Goal: Task Accomplishment & Management: Use online tool/utility

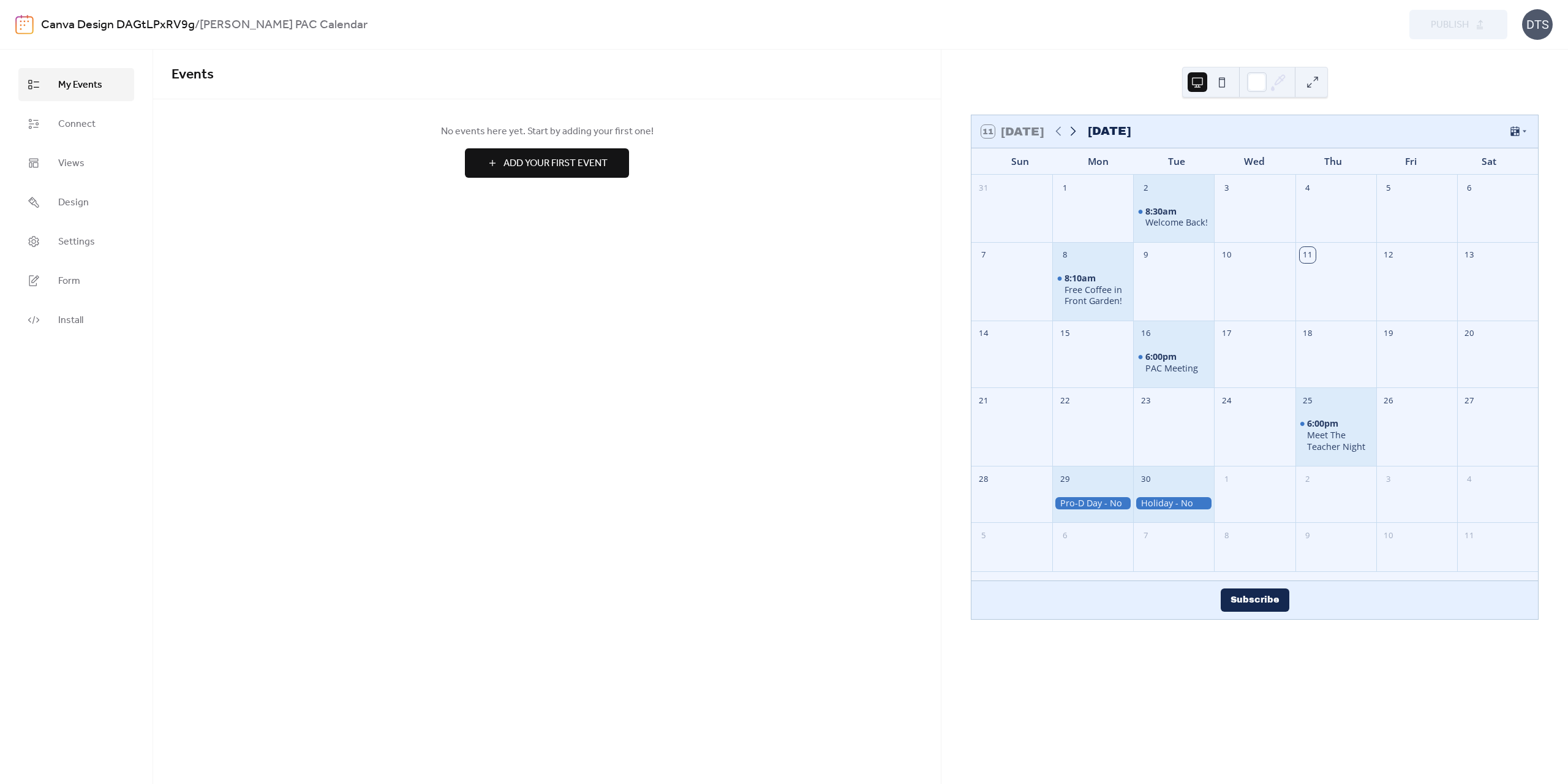
click at [1076, 130] on icon at bounding box center [1073, 131] width 6 height 9
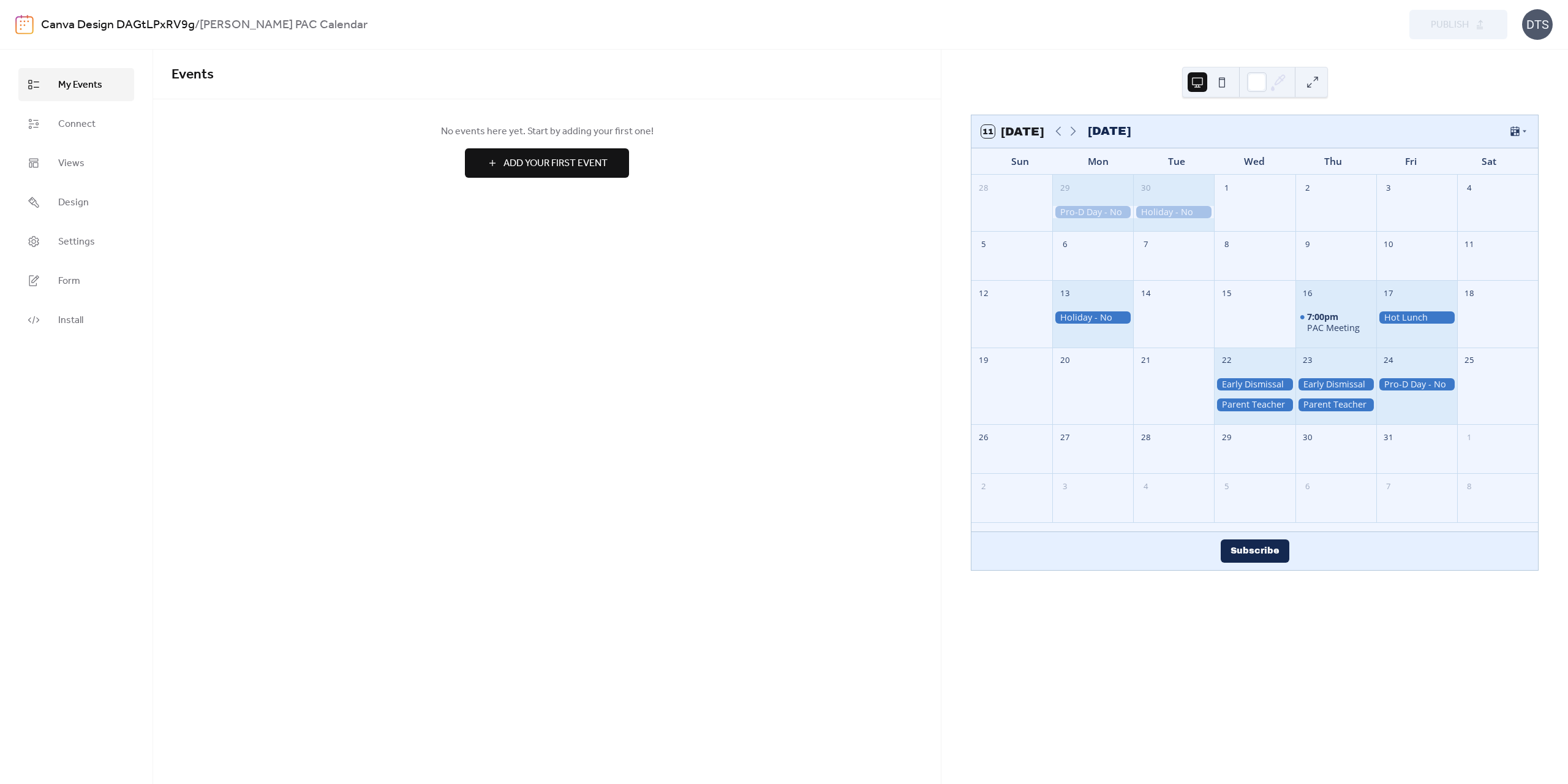
click at [1247, 21] on div "Preview Publish" at bounding box center [1199, 25] width 615 height 30
click at [469, 21] on div "Canva Design DAGtLPxRV9g / [PERSON_NAME] PAC Calendar" at bounding box center [463, 25] width 844 height 23
click at [908, 688] on div "Events No events here yet. Start by adding your first one! Add Your First Event…" at bounding box center [547, 417] width 788 height 734
click at [1224, 78] on button at bounding box center [1222, 82] width 20 height 20
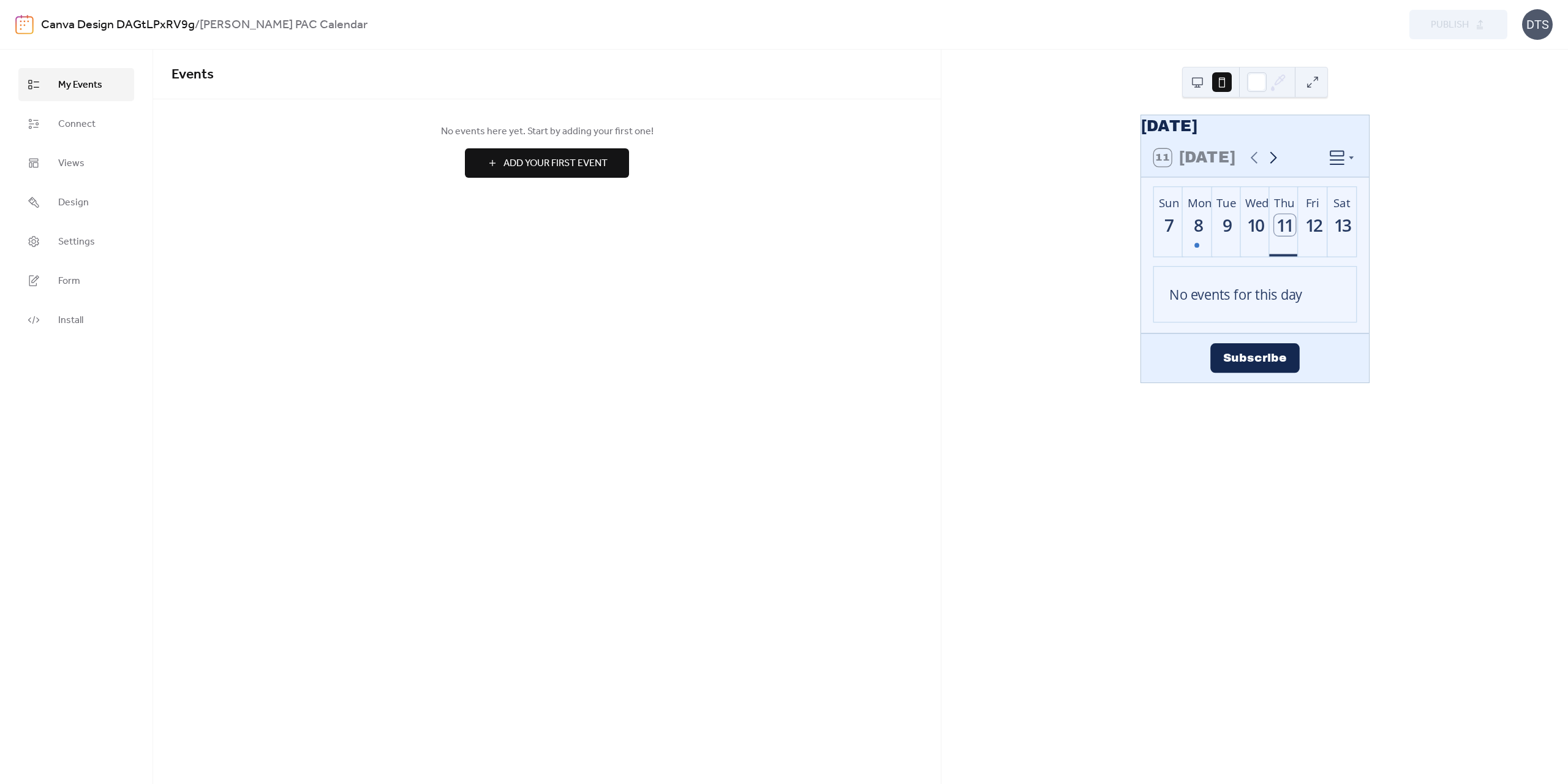
click at [1275, 164] on icon at bounding box center [1273, 157] width 7 height 12
click at [1255, 166] on icon at bounding box center [1254, 157] width 19 height 19
click at [797, 309] on div "Events No events here yet. Start by adding your first one! Add Your First Event…" at bounding box center [547, 417] width 788 height 734
click at [71, 91] on span "My Events" at bounding box center [80, 84] width 44 height 14
click at [908, 304] on div "Events No events here yet. Start by adding your first one! Add Your First Event…" at bounding box center [547, 417] width 788 height 734
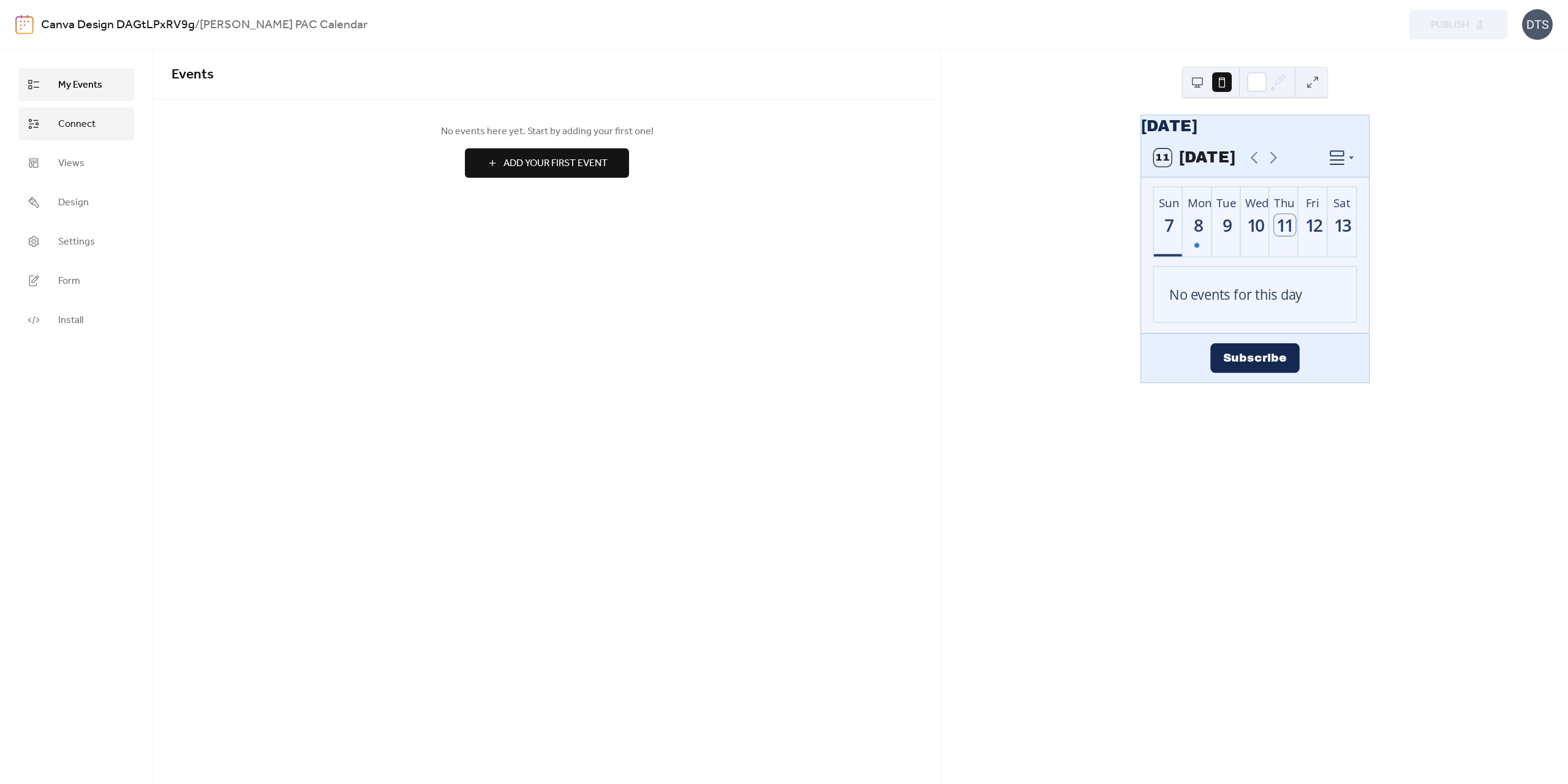
click at [64, 127] on span "Connect" at bounding box center [76, 124] width 37 height 14
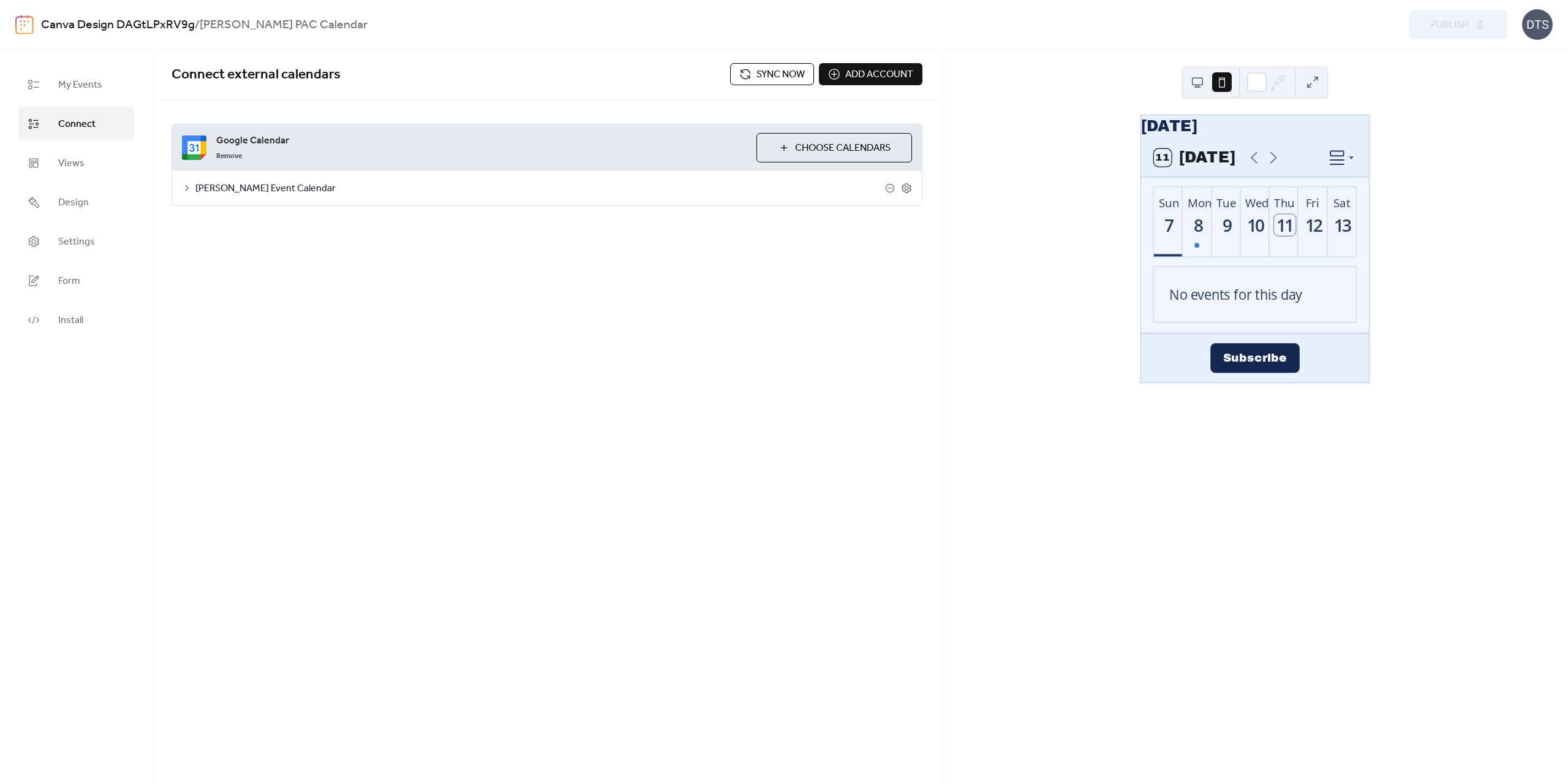
click at [769, 77] on span "Sync now" at bounding box center [781, 74] width 49 height 14
